Goal: Find contact information: Find contact information

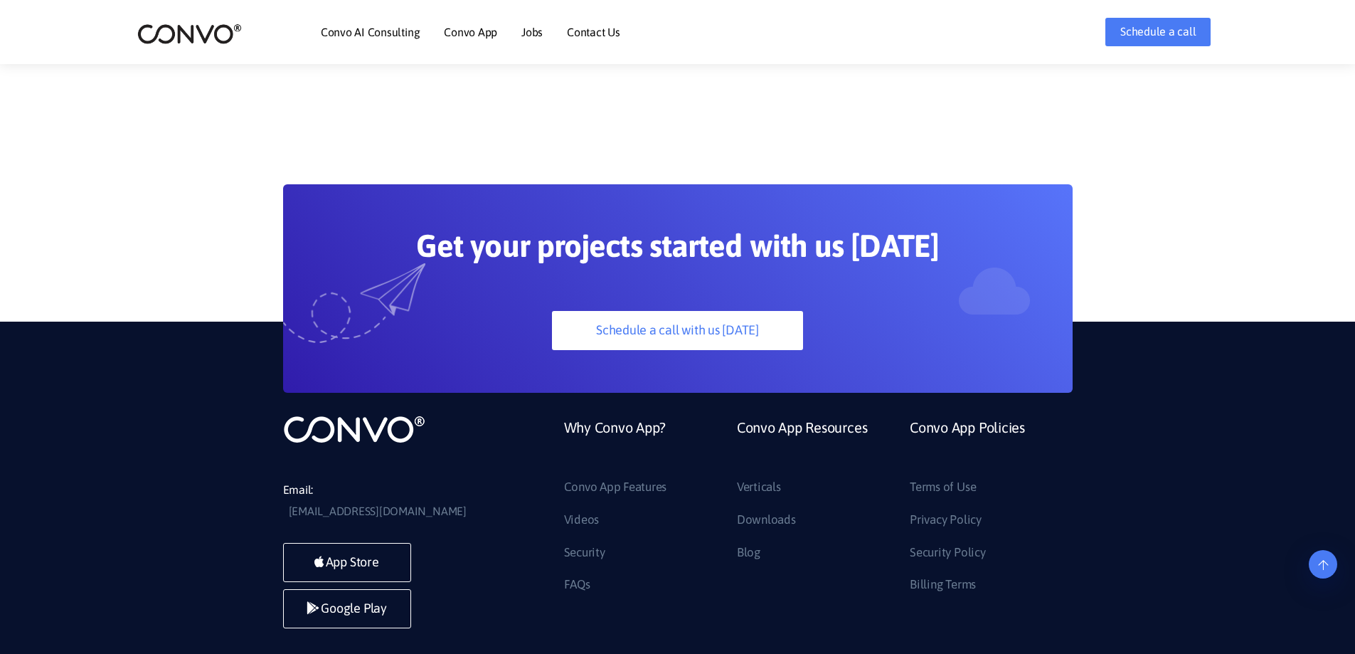
scroll to position [3993, 0]
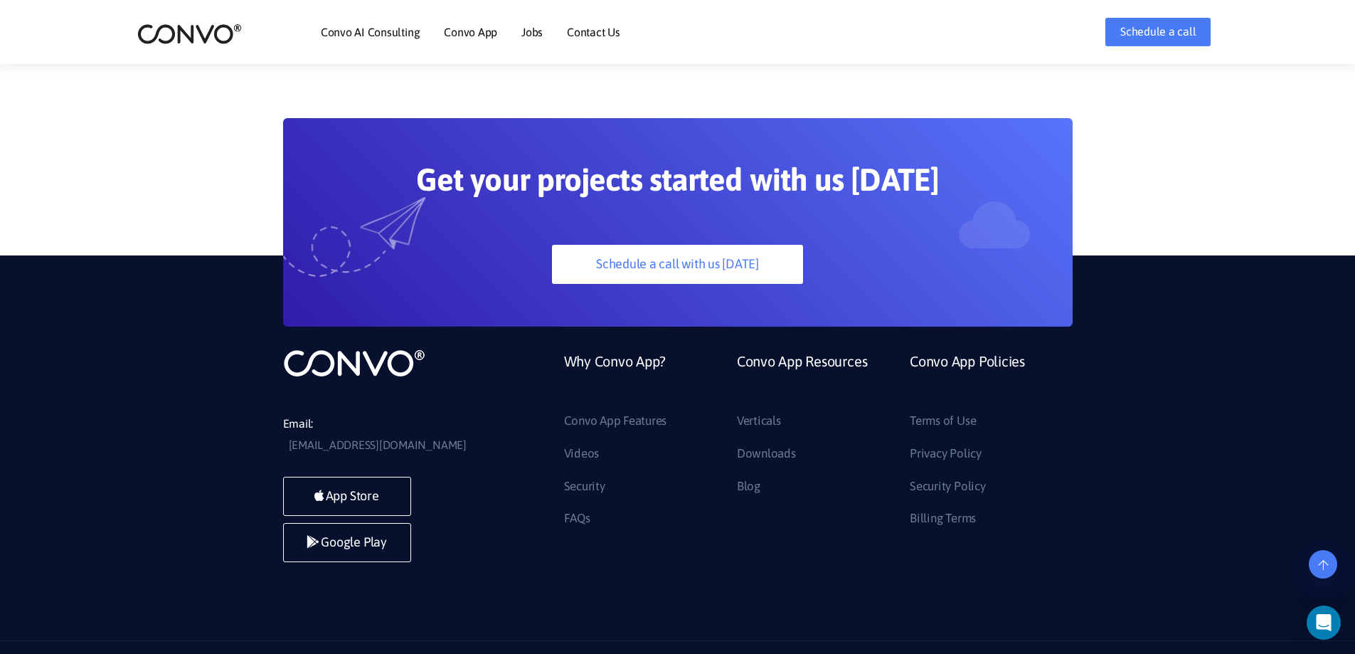
click at [594, 34] on link "Contact Us" at bounding box center [593, 31] width 53 height 11
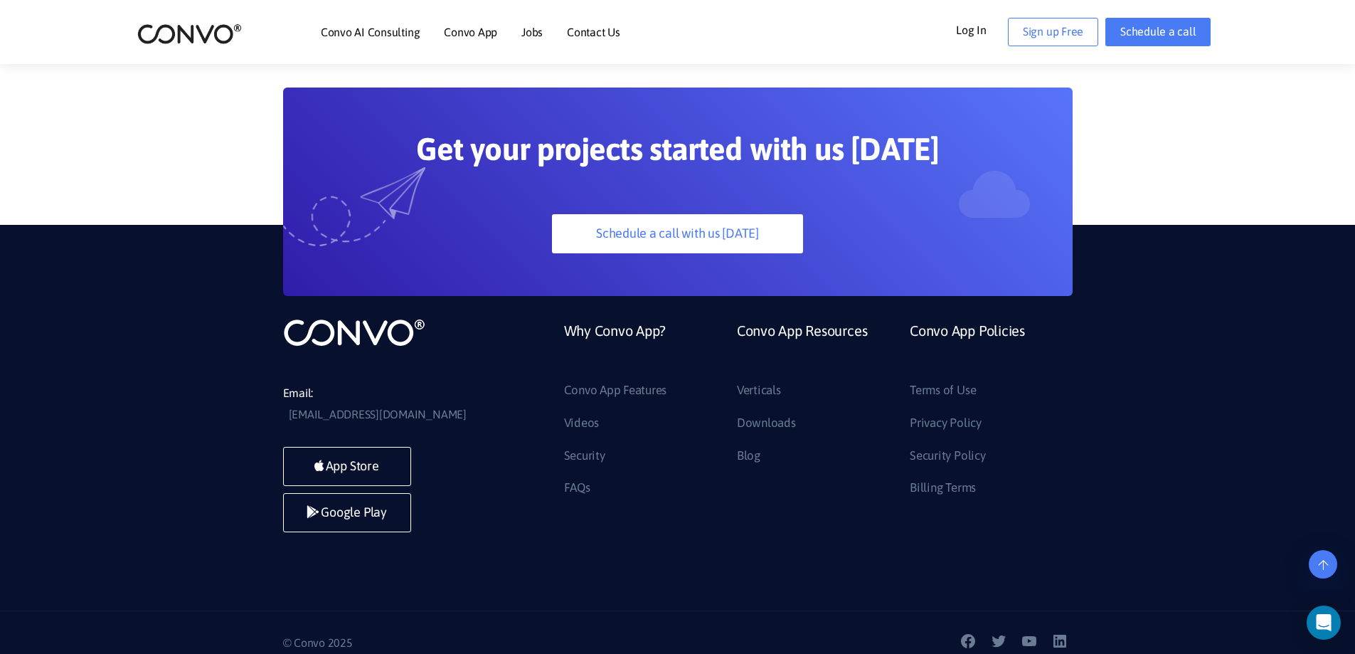
scroll to position [640, 0]
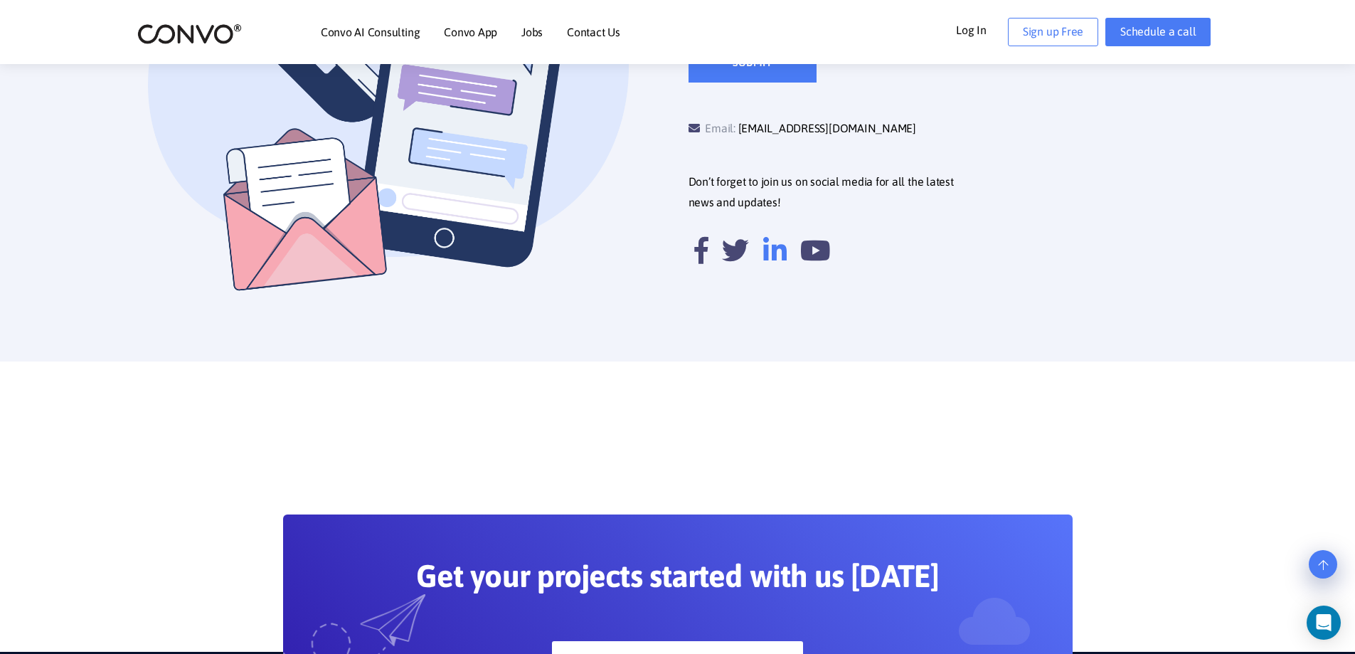
click at [774, 264] on icon at bounding box center [774, 250] width 23 height 27
